Goal: Task Accomplishment & Management: Complete application form

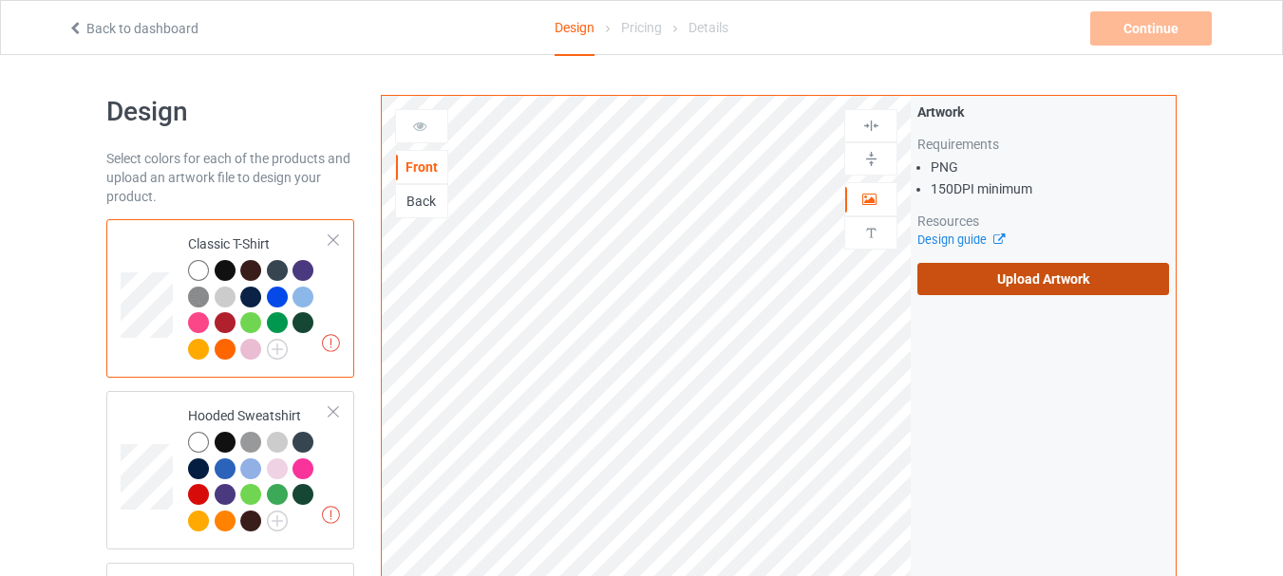
click at [1060, 285] on label "Upload Artwork" at bounding box center [1043, 279] width 252 height 32
click at [0, 0] on input "Upload Artwork" at bounding box center [0, 0] width 0 height 0
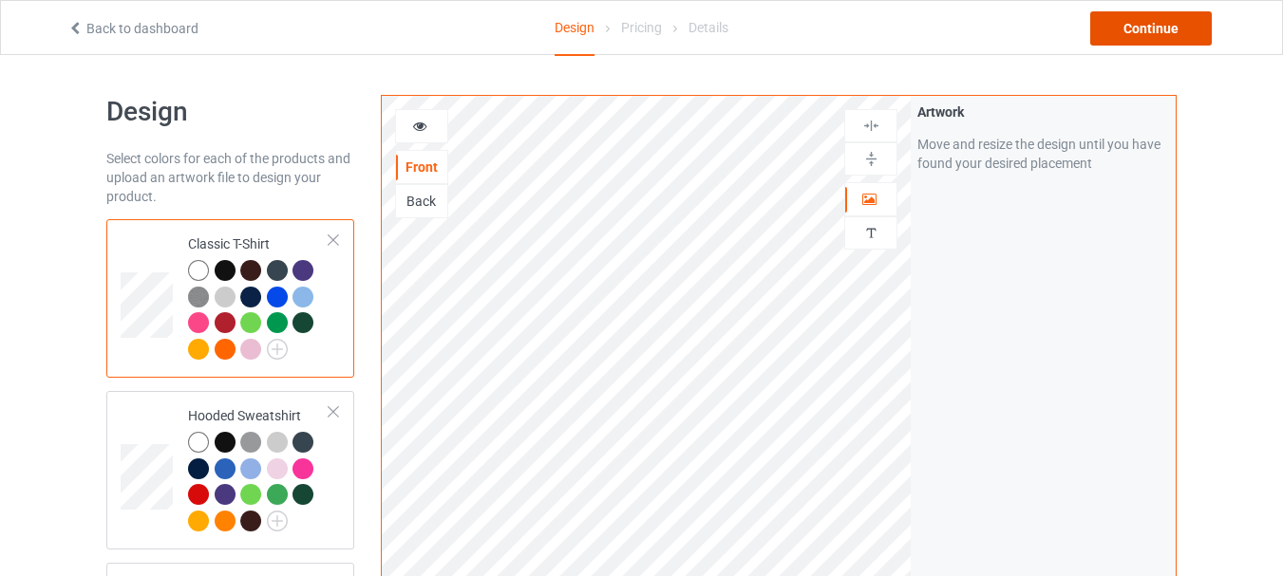
click at [1156, 17] on div "Continue" at bounding box center [1151, 28] width 122 height 34
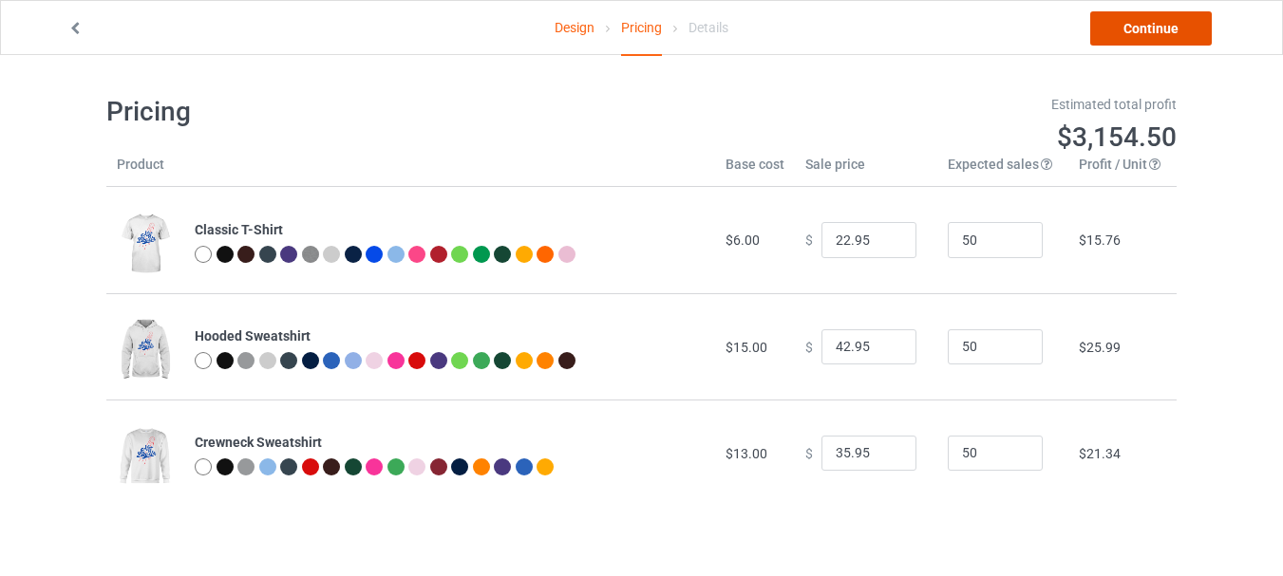
click at [1150, 26] on link "Continue" at bounding box center [1151, 28] width 122 height 34
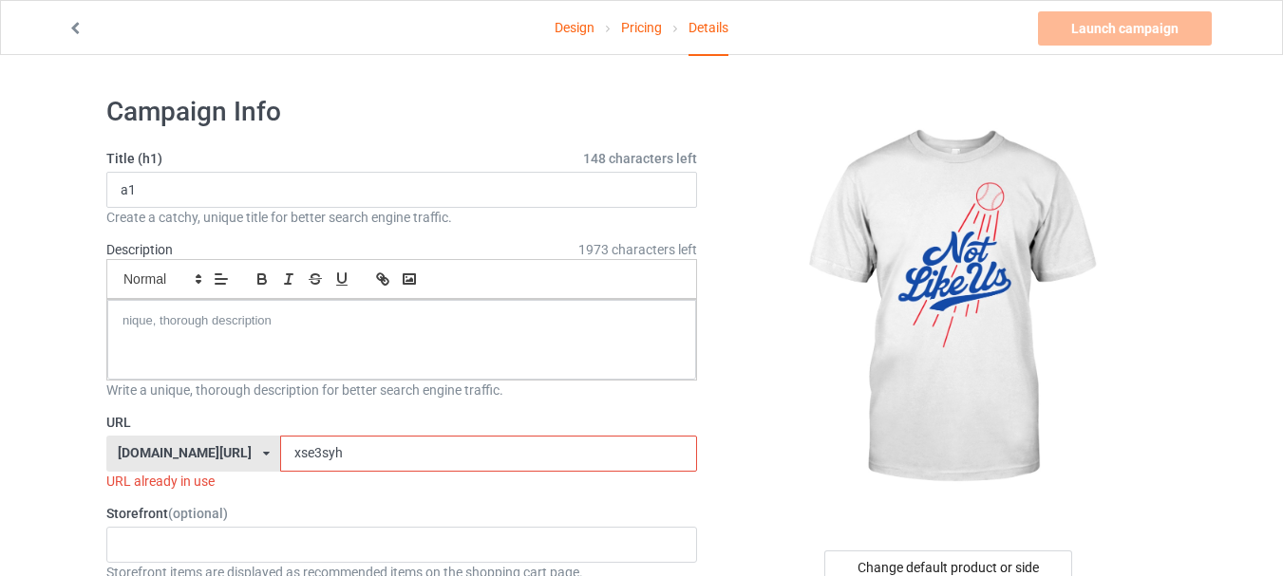
click at [437, 451] on input "xse3syh" at bounding box center [488, 454] width 416 height 36
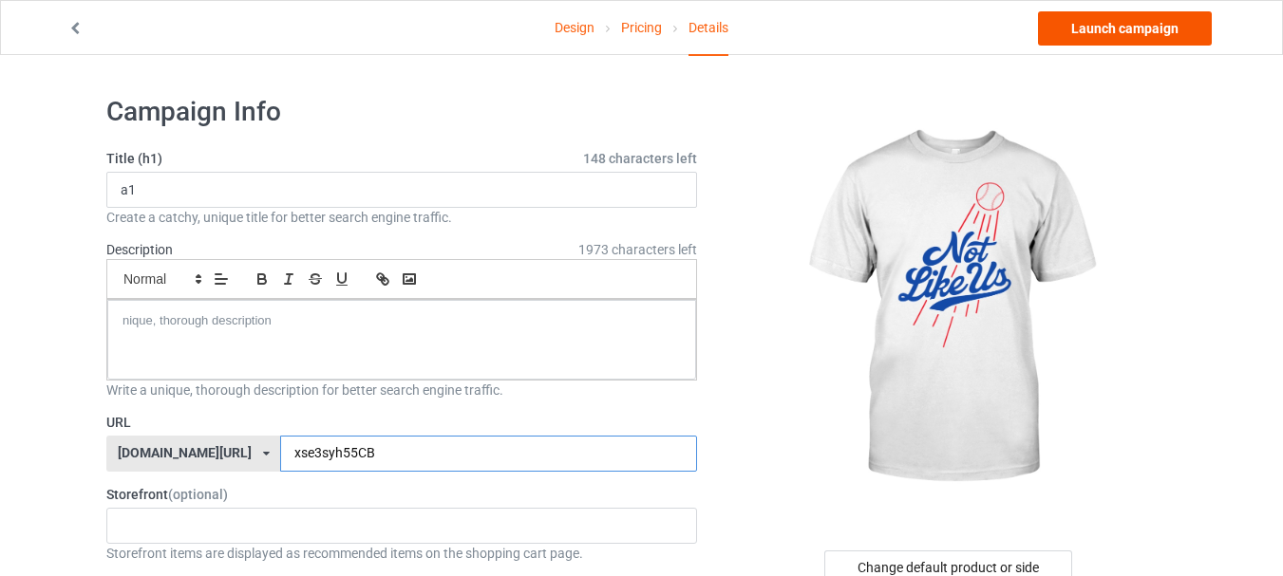
type input "xse3syh55CB"
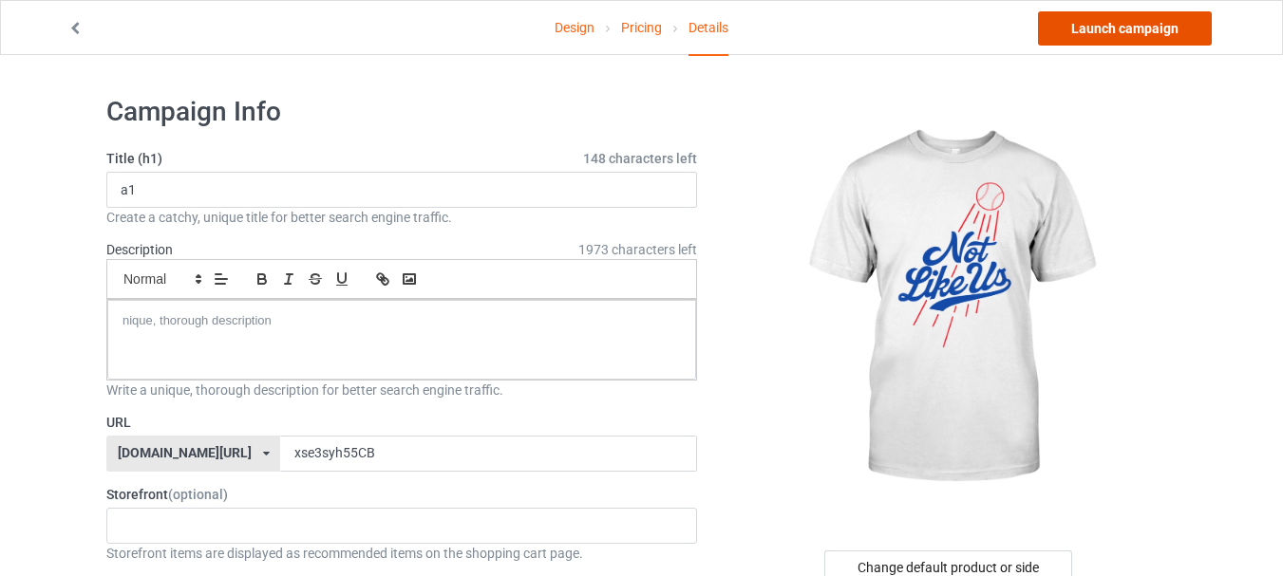
click at [1118, 25] on link "Launch campaign" at bounding box center [1125, 28] width 174 height 34
